Goal: Transaction & Acquisition: Download file/media

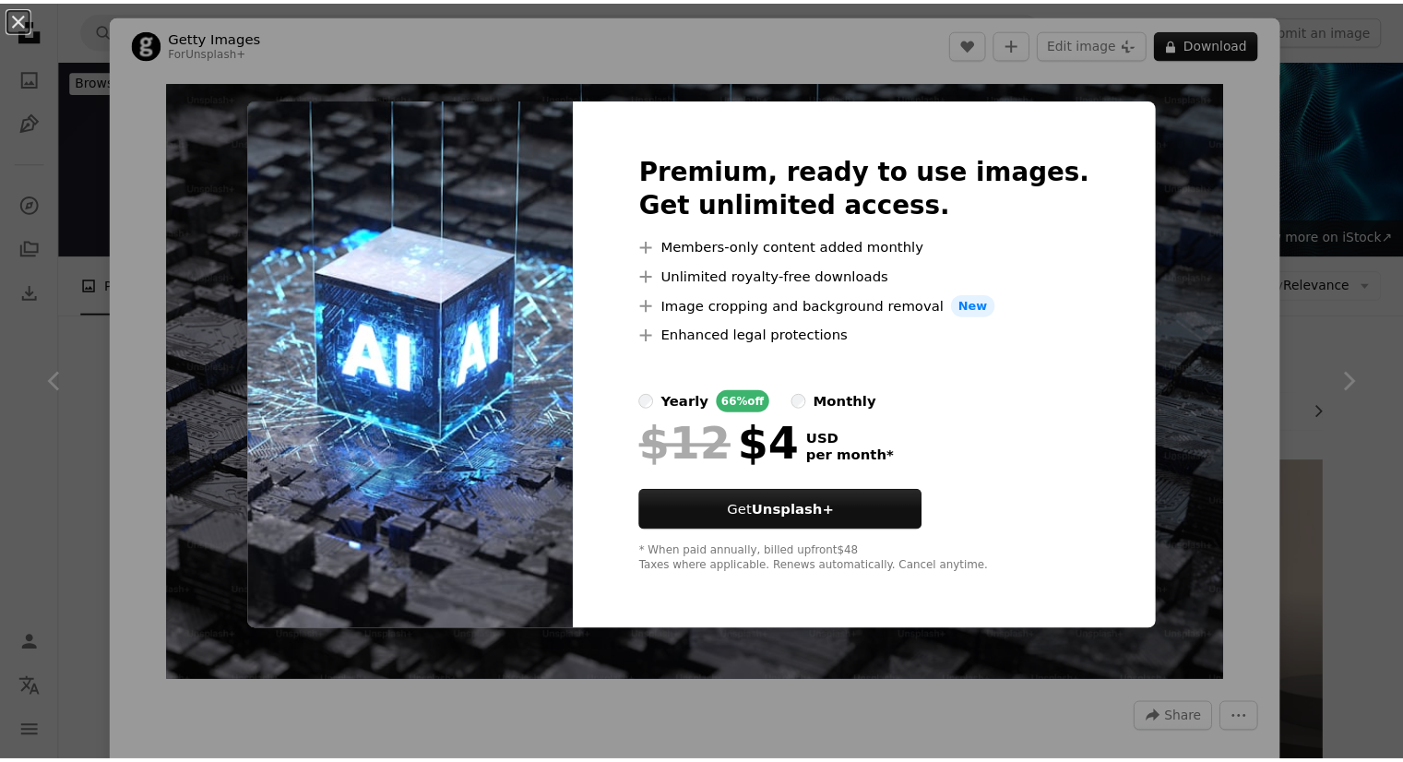
scroll to position [3383, 0]
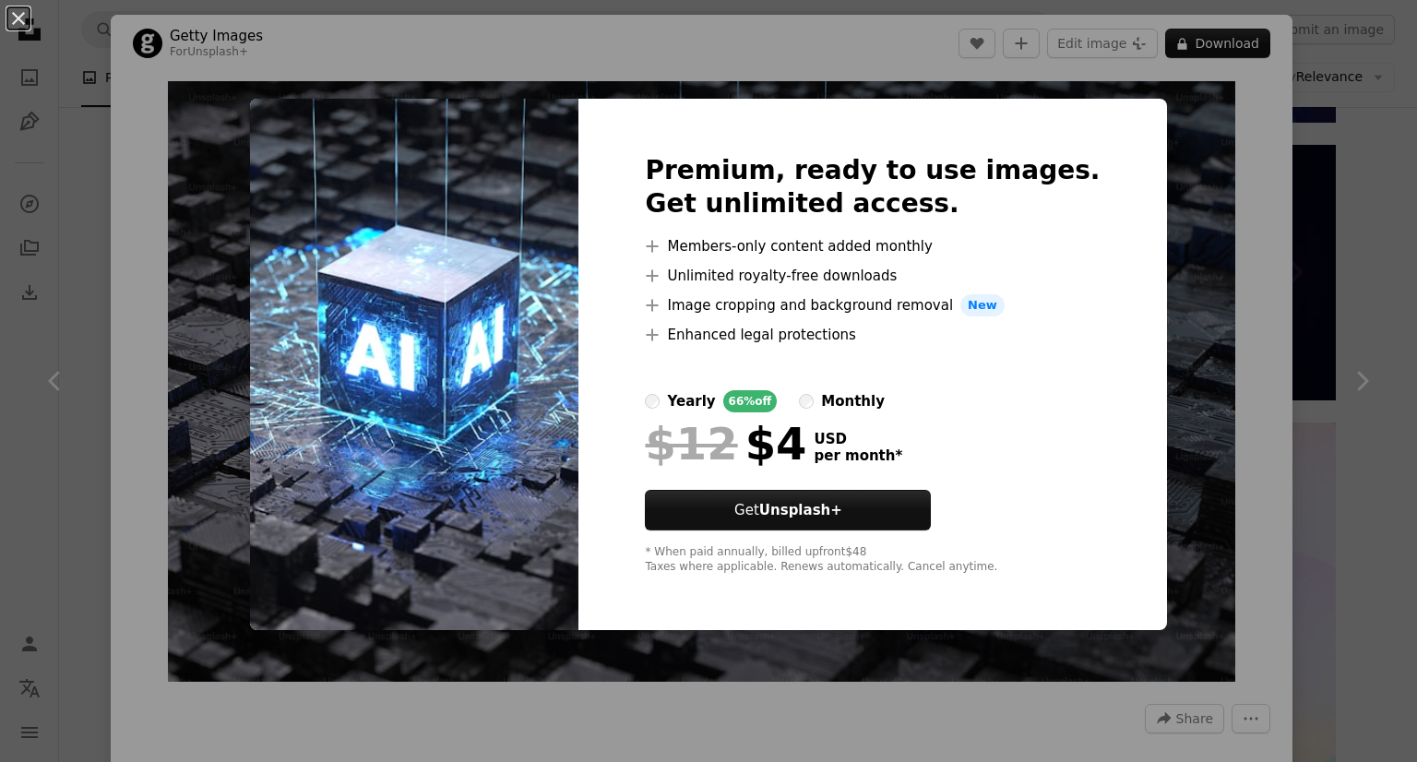
click at [1168, 303] on div "An X shape Premium, ready to use images. Get unlimited access. A plus sign Memb…" at bounding box center [708, 381] width 1417 height 762
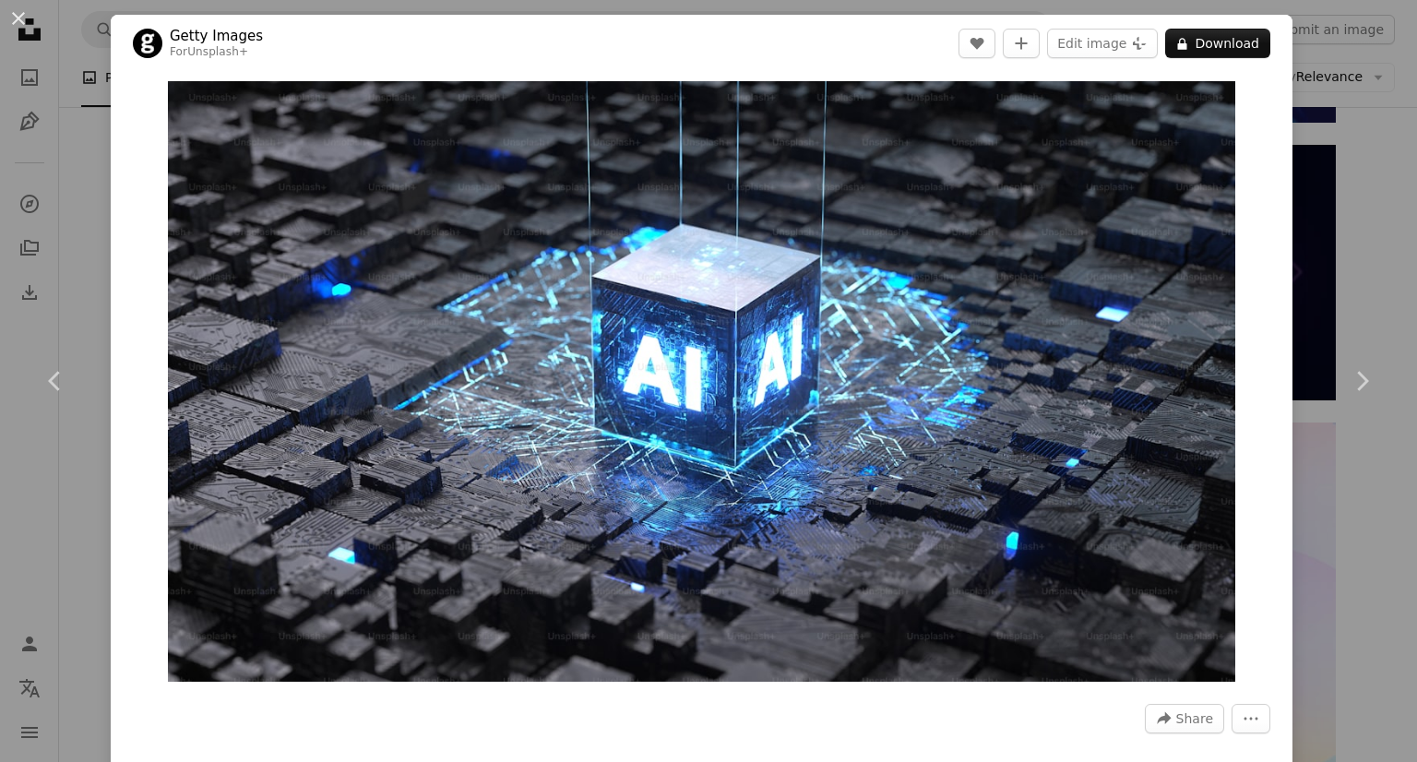
click at [1327, 145] on div "An X shape Chevron left Chevron right Getty Images For Unsplash+ A heart A plus…" at bounding box center [708, 381] width 1417 height 762
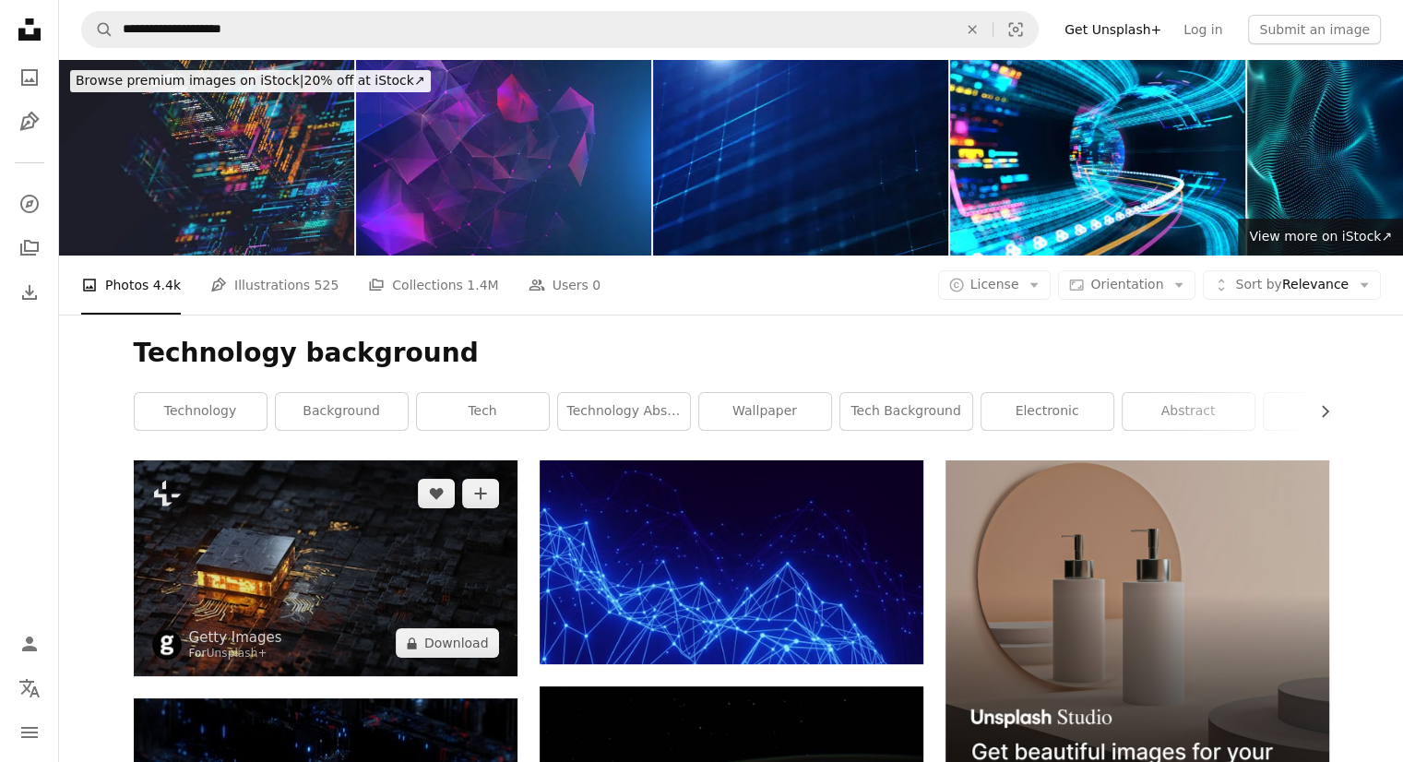
click at [296, 460] on img at bounding box center [326, 568] width 384 height 216
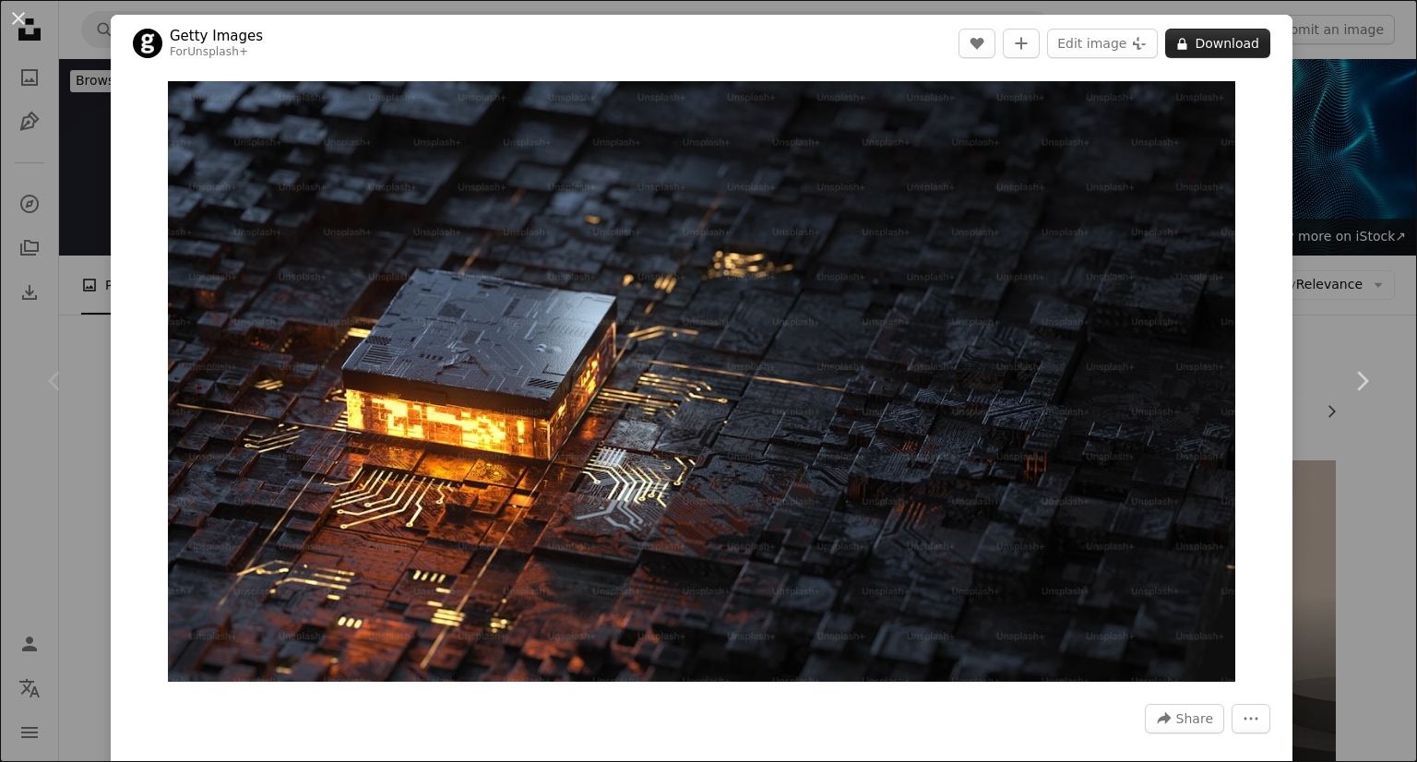
click at [1234, 44] on button "A lock Download" at bounding box center [1217, 44] width 105 height 30
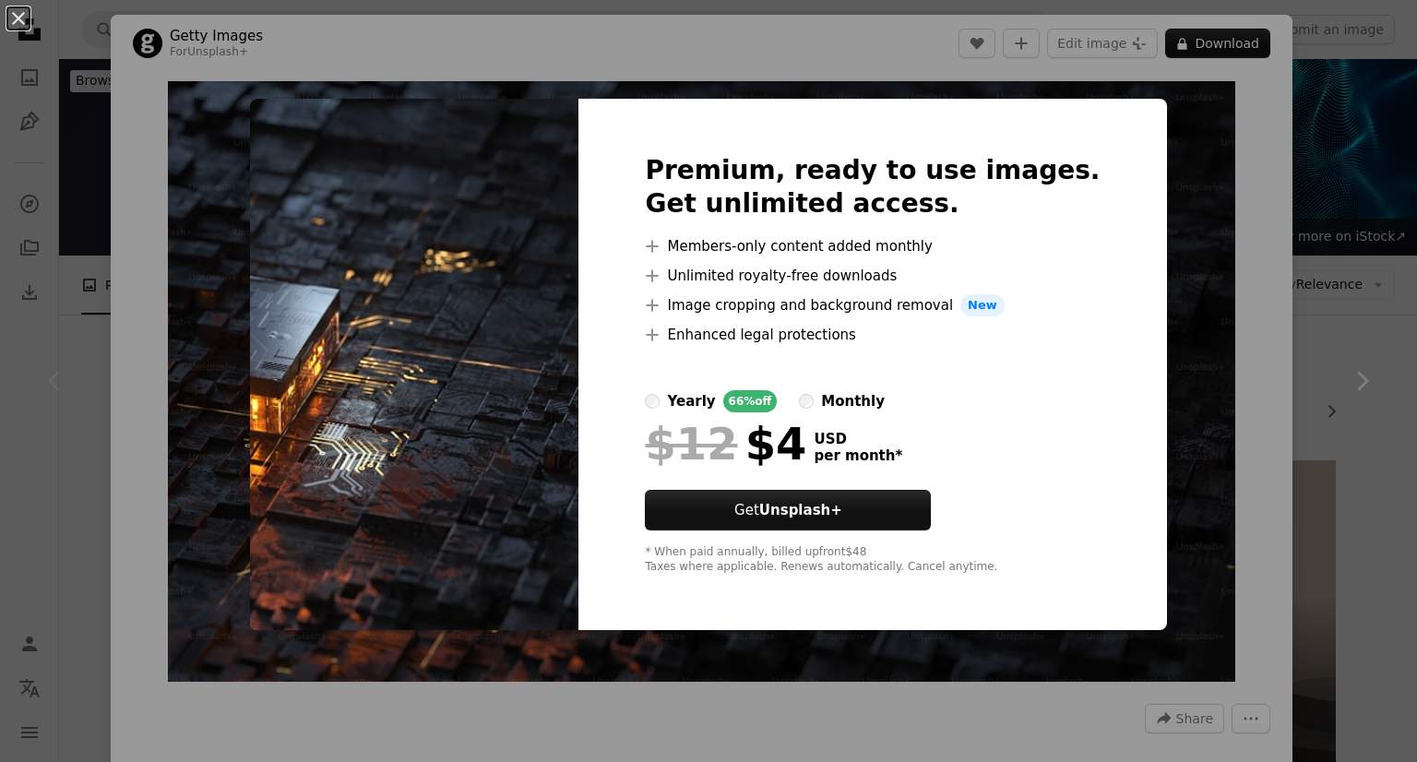
click at [1181, 293] on div "An X shape Premium, ready to use images. Get unlimited access. A plus sign Memb…" at bounding box center [708, 381] width 1417 height 762
